Goal: Obtain resource: Obtain resource

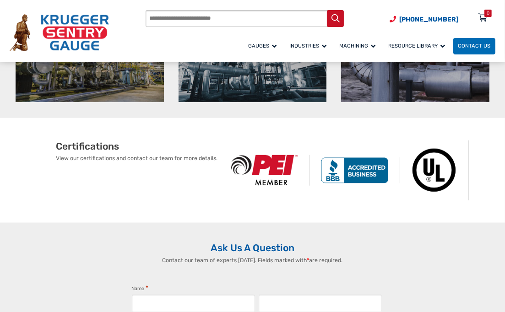
scroll to position [504, 0]
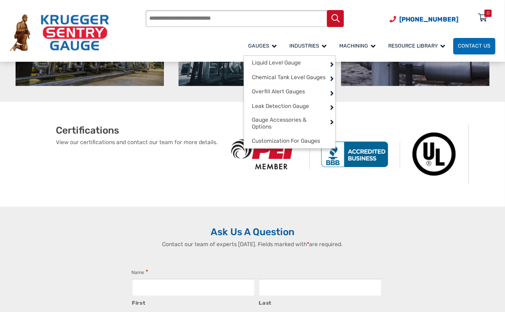
click at [267, 47] on span "Gauges" at bounding box center [263, 46] width 28 height 6
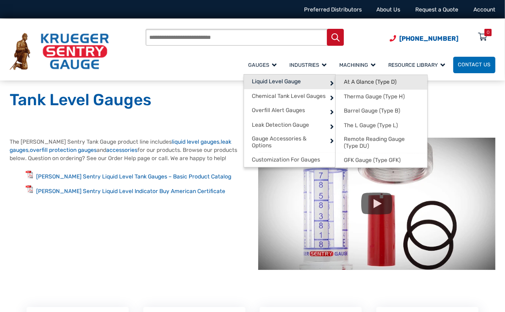
click at [380, 82] on span "At A Glance (Type D)" at bounding box center [370, 82] width 53 height 7
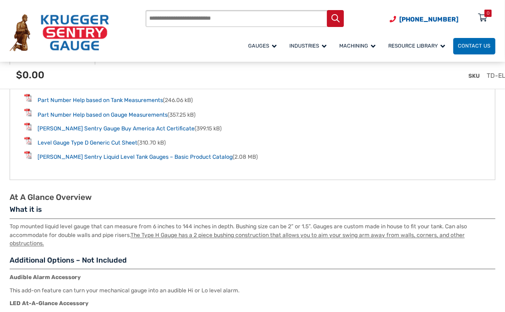
scroll to position [1099, 0]
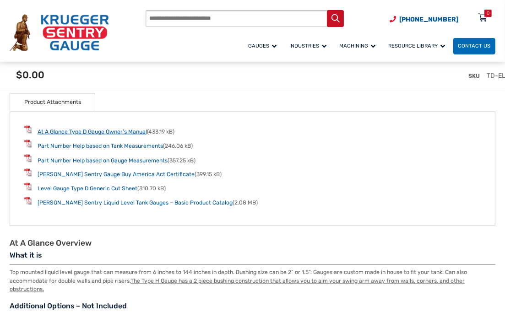
click at [91, 130] on link "At A Glance Type D Gauge Owner’s Manual" at bounding box center [92, 132] width 109 height 6
click at [103, 143] on link "Part Number Help based on Tank Measurements" at bounding box center [100, 146] width 125 height 6
click at [106, 160] on link "Part Number Help based on Gauge Measurements" at bounding box center [103, 161] width 130 height 6
click at [134, 172] on link "[PERSON_NAME] Sentry Gauge Buy America Act Certificate" at bounding box center [116, 175] width 157 height 6
click at [83, 188] on link "Level Gauge Type D Generic Cut Sheet" at bounding box center [88, 189] width 100 height 6
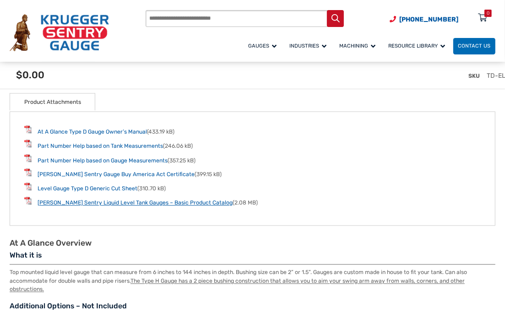
click at [108, 202] on link "[PERSON_NAME] Sentry Liquid Level Tank Gauges – Basic Product Catalog" at bounding box center [135, 203] width 195 height 6
click at [268, 163] on ul "At A Glance Type D Gauge Owner’s Manual (433.19 kB) Part Number Help based on T…" at bounding box center [252, 167] width 457 height 82
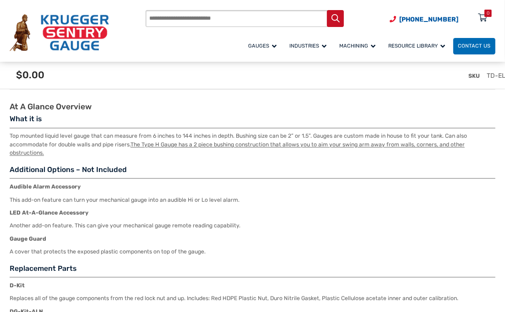
scroll to position [1237, 0]
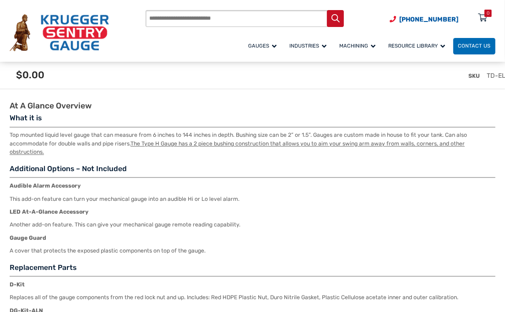
click at [332, 166] on h3 "Additional Options – Not Included" at bounding box center [253, 171] width 486 height 13
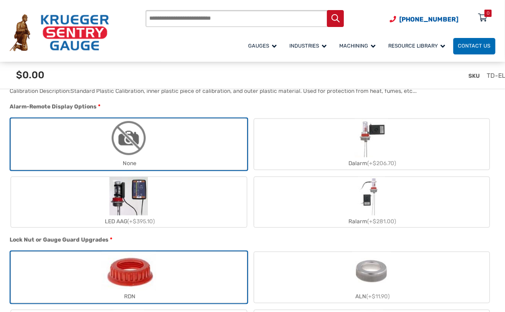
scroll to position [733, 0]
